Goal: Information Seeking & Learning: Find specific fact

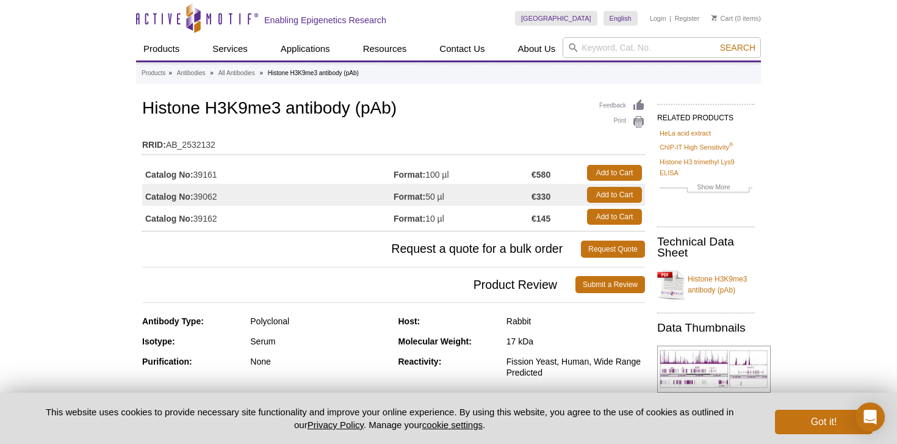
scroll to position [10, 0]
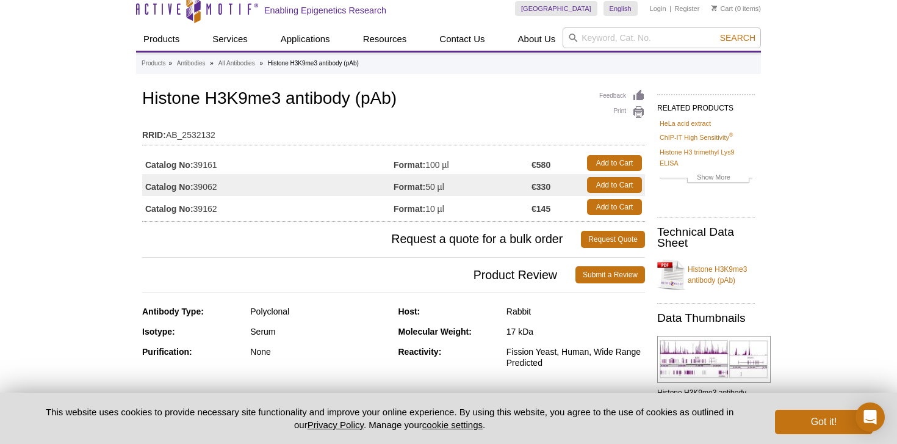
click at [213, 163] on td "Catalog No: 39161" at bounding box center [267, 163] width 251 height 22
copy td "39161"
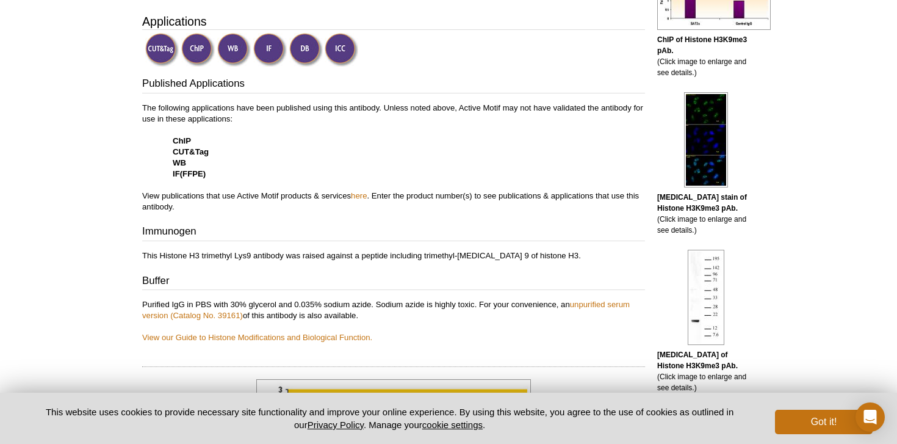
scroll to position [380, 0]
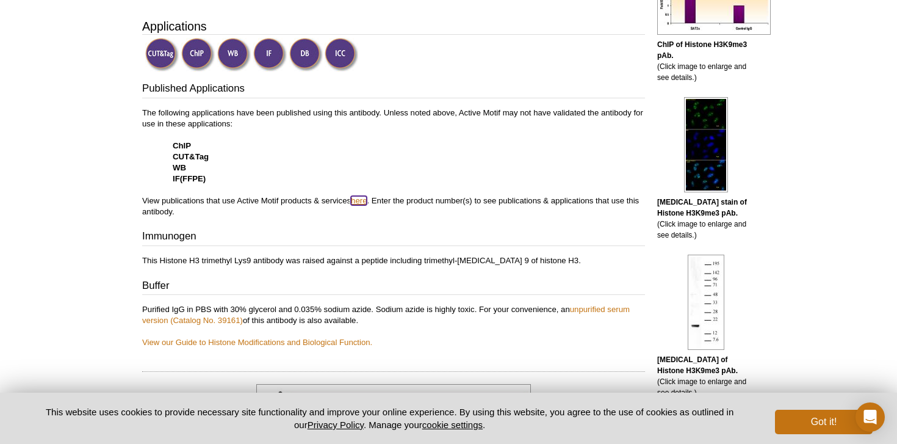
click at [360, 200] on link "here" at bounding box center [359, 200] width 16 height 9
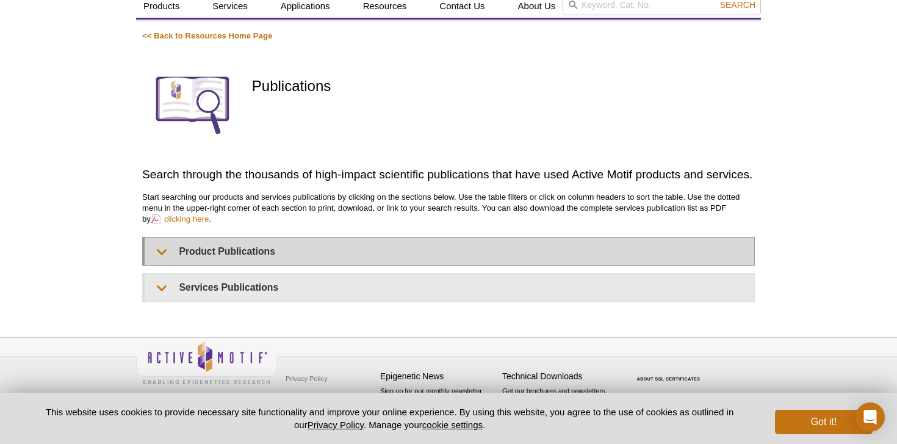
scroll to position [71, 0]
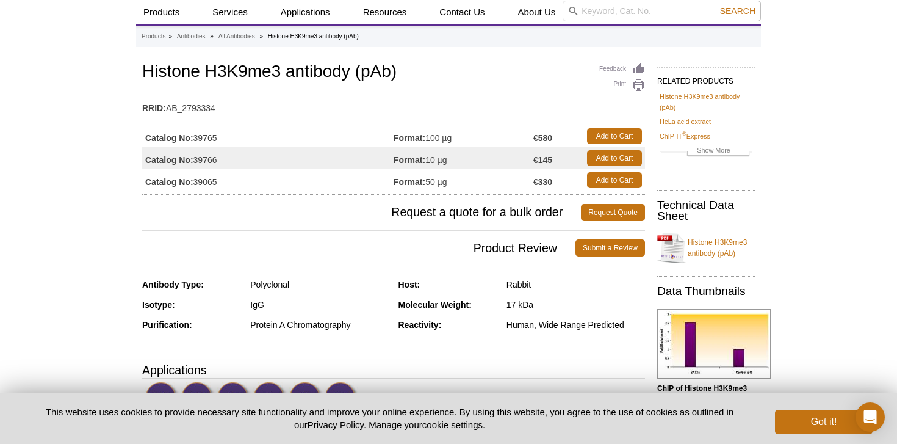
scroll to position [39, 0]
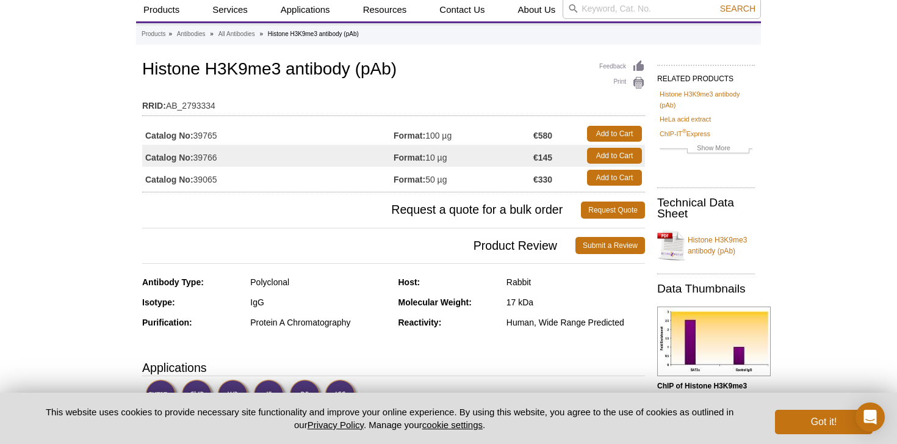
click at [181, 109] on td "RRID: AB_2793334" at bounding box center [393, 103] width 503 height 20
click at [204, 176] on td "Catalog No: 39065" at bounding box center [267, 178] width 251 height 22
copy td "39065"
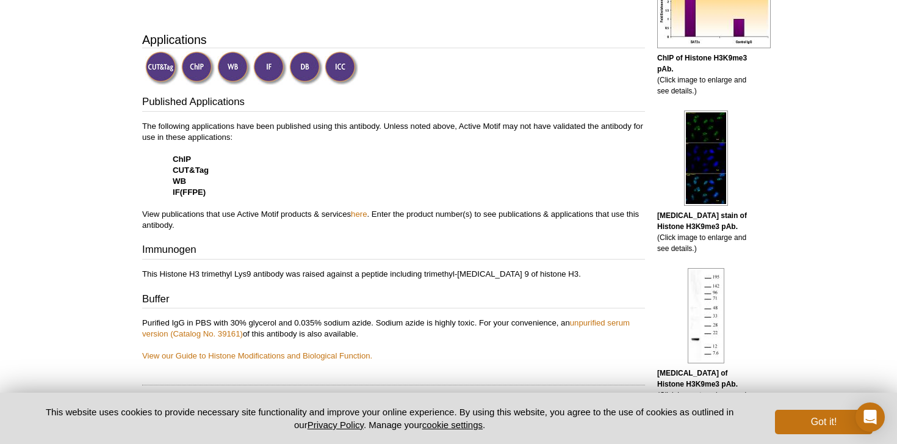
scroll to position [358, 0]
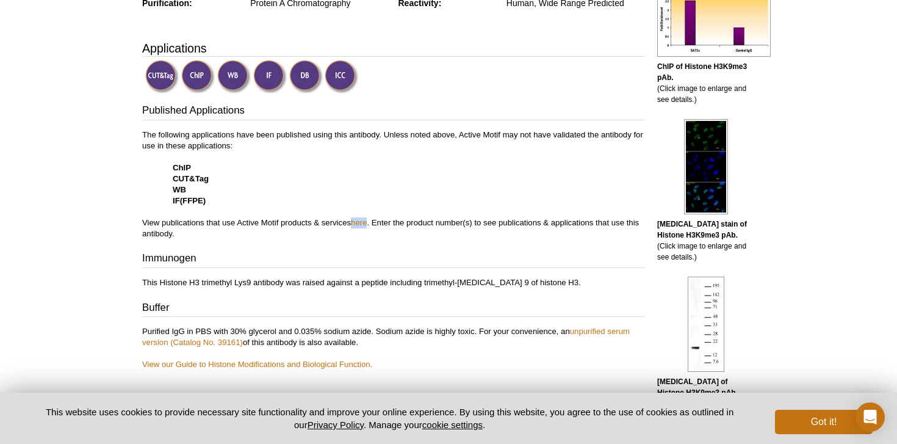
click at [456, 269] on div "Published Applications The following applications have been published using thi…" at bounding box center [393, 236] width 503 height 267
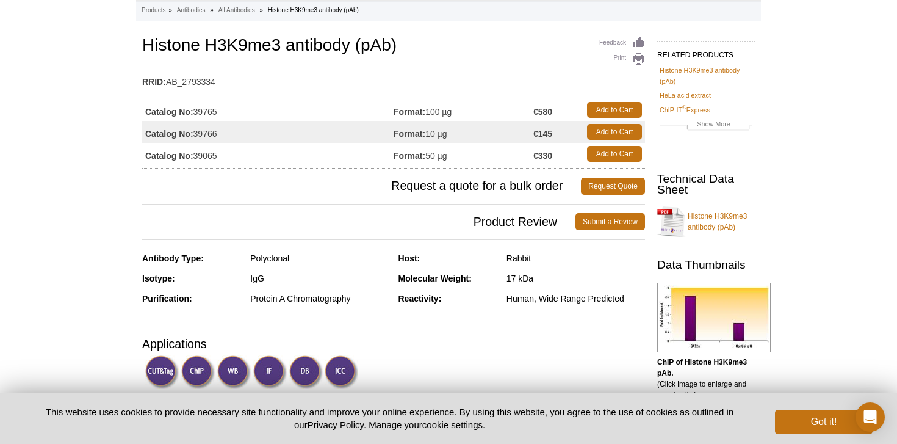
scroll to position [0, 0]
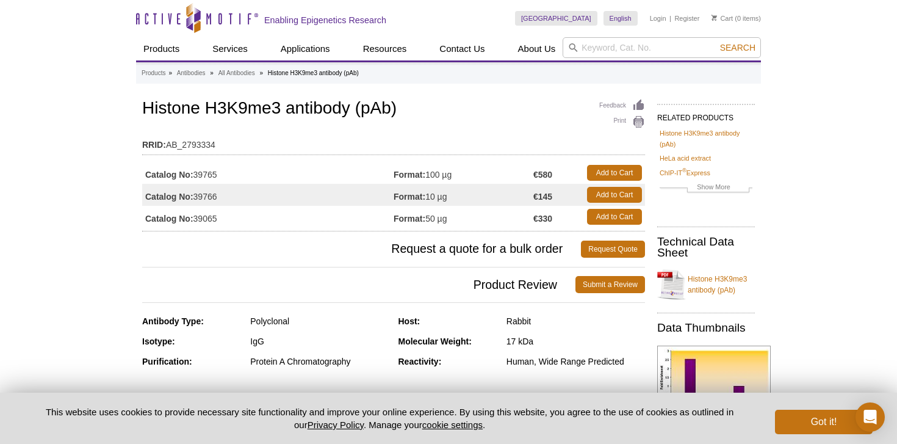
click at [207, 173] on td "Catalog No: 39765" at bounding box center [267, 173] width 251 height 22
copy td "39765"
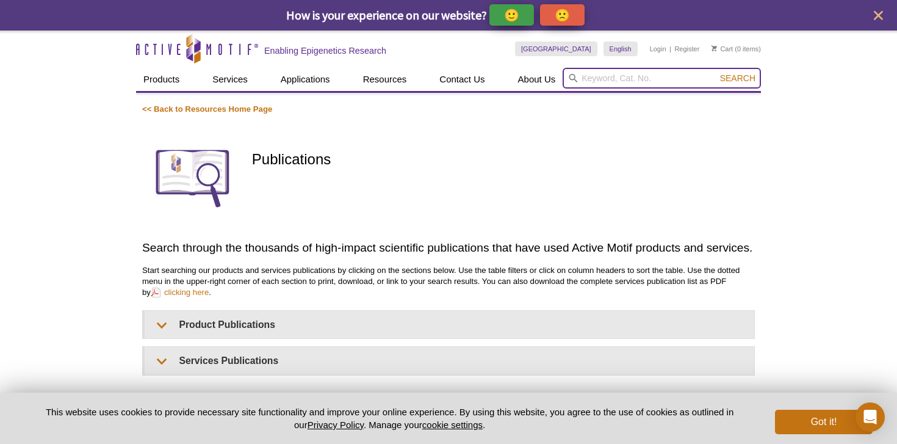
click at [617, 77] on input "search" at bounding box center [661, 78] width 198 height 21
paste input "39065"
type input "39065"
click at [716, 73] on button "Search" at bounding box center [737, 78] width 43 height 11
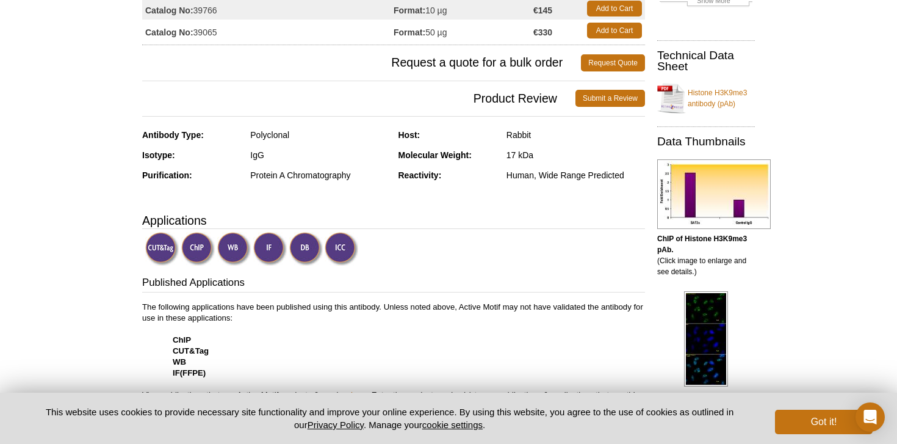
scroll to position [187, 0]
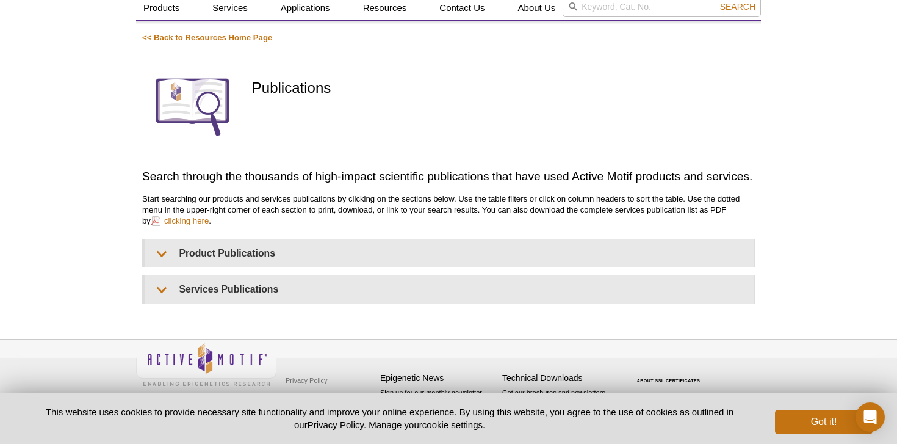
scroll to position [90, 0]
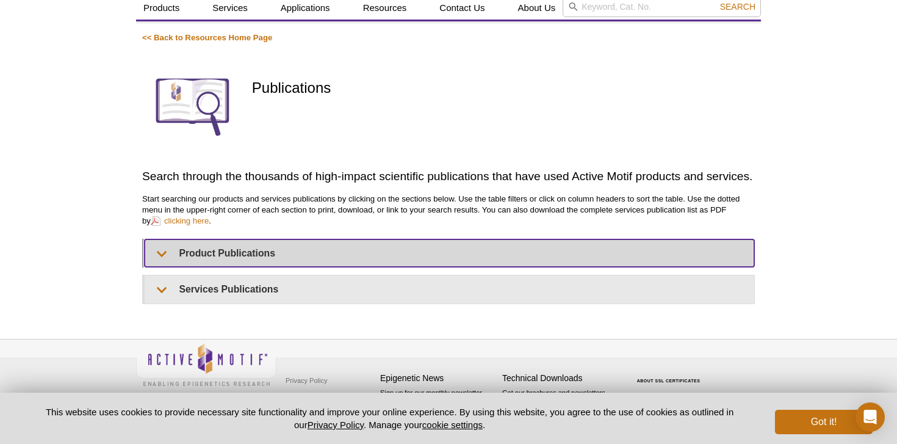
click at [258, 254] on summary "Product Publications" at bounding box center [449, 252] width 609 height 27
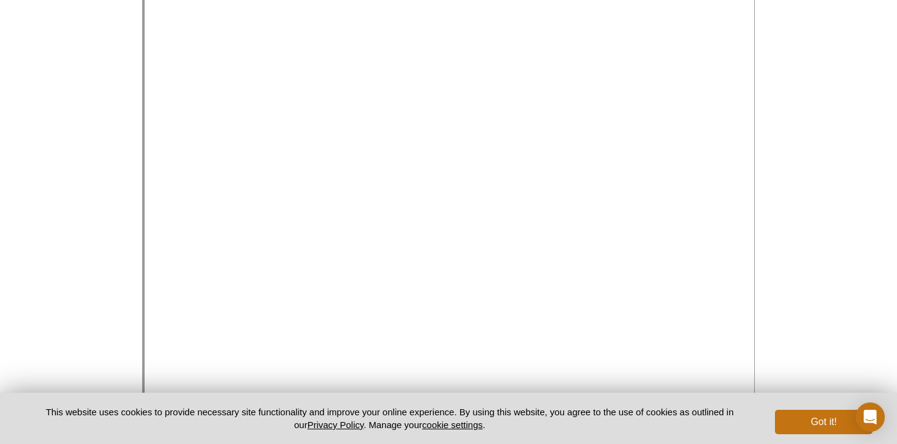
scroll to position [450, 0]
